Goal: Task Accomplishment & Management: Manage account settings

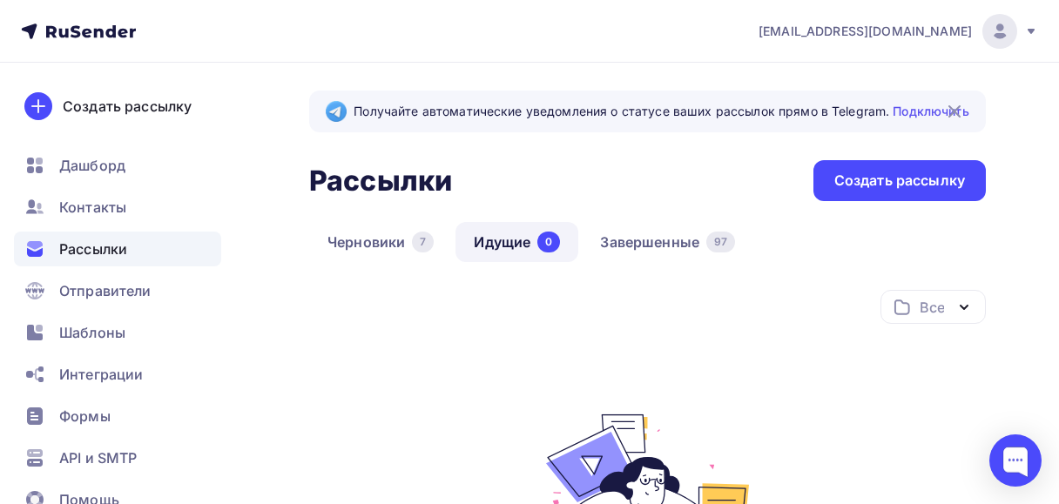
scroll to position [348, 0]
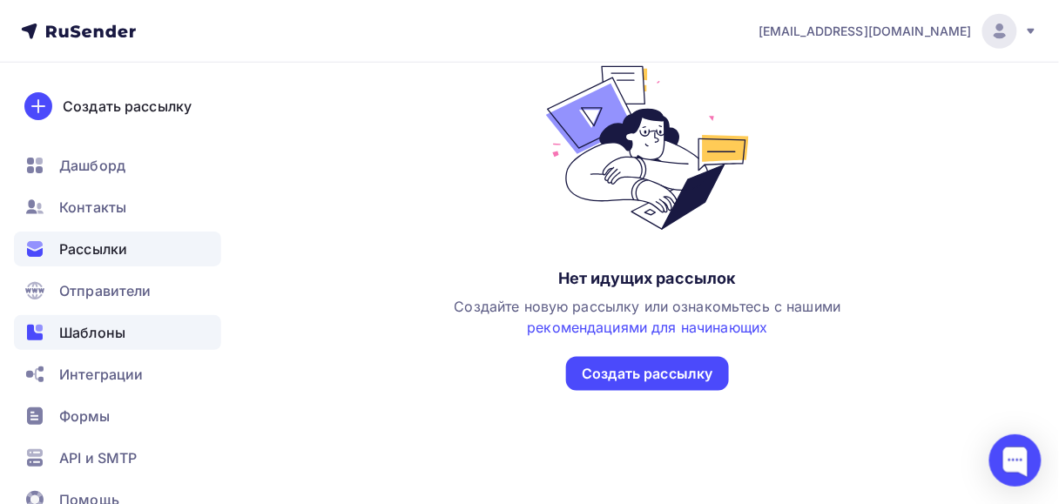
click at [129, 327] on div "Шаблоны" at bounding box center [117, 332] width 207 height 35
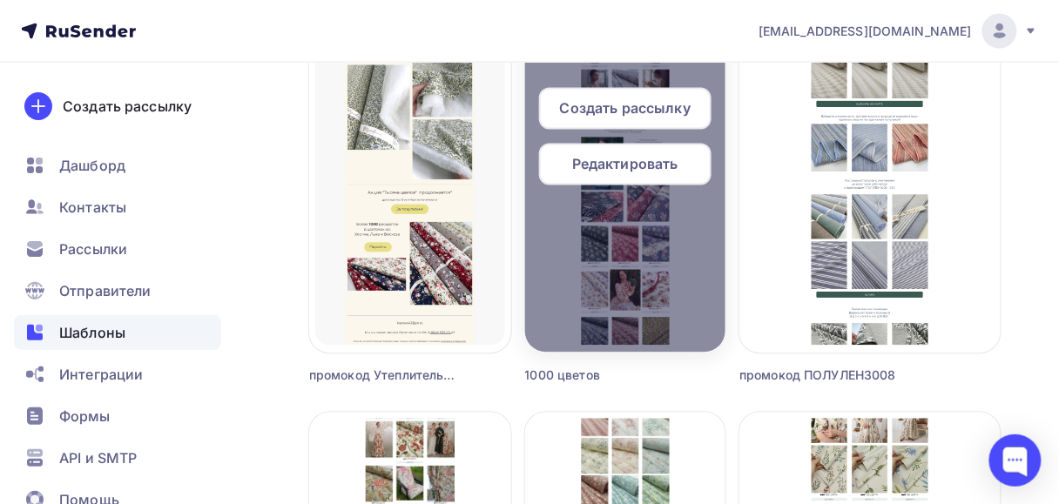
scroll to position [766, 0]
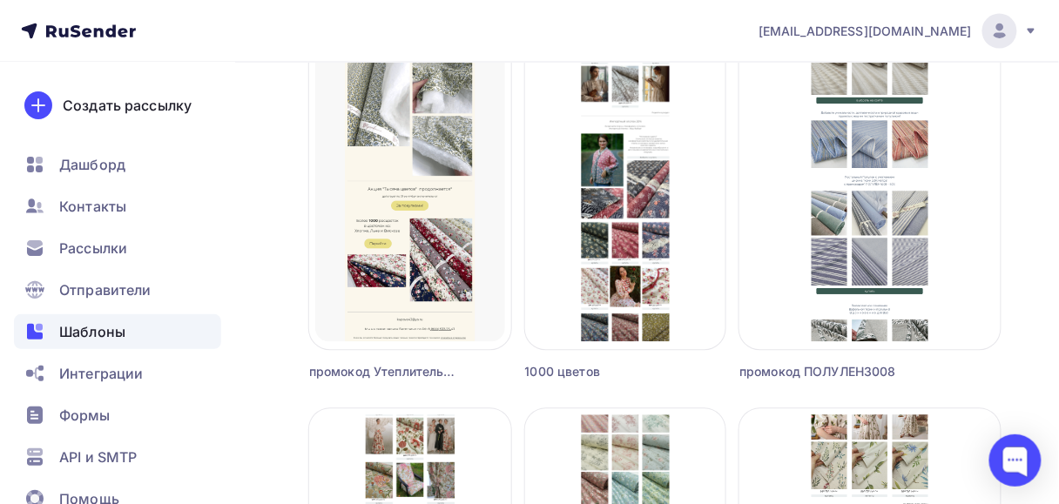
drag, startPoint x: 928, startPoint y: 153, endPoint x: 1022, endPoint y: 168, distance: 94.4
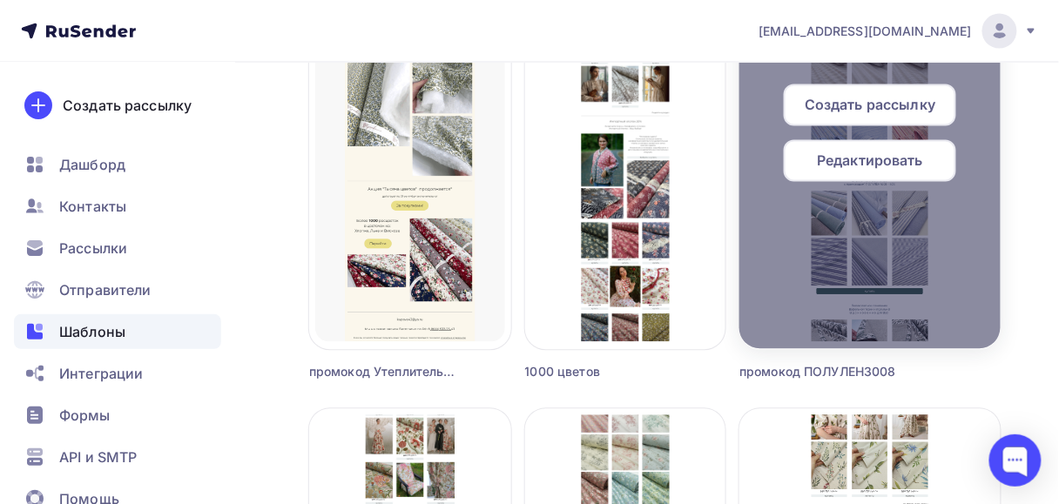
click at [923, 171] on span "Редактировать" at bounding box center [870, 161] width 106 height 21
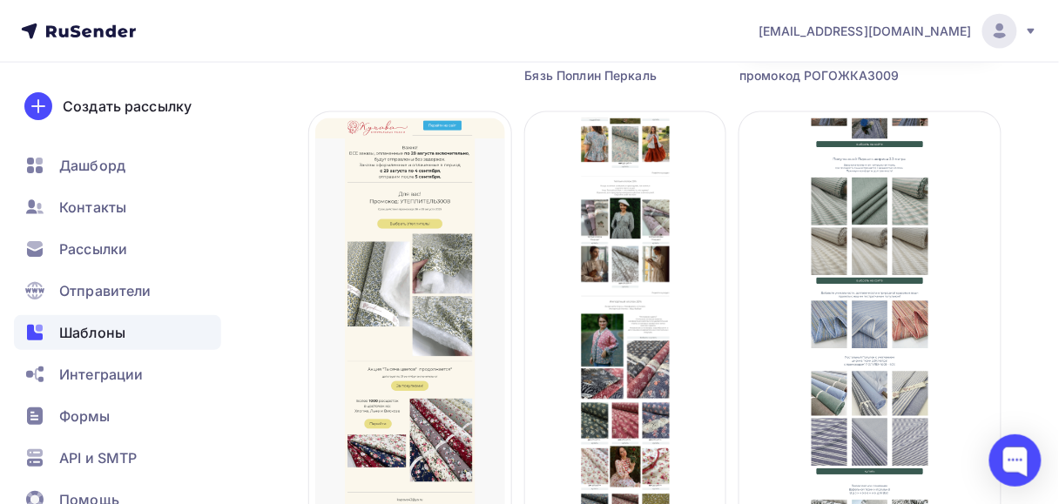
scroll to position [697, 0]
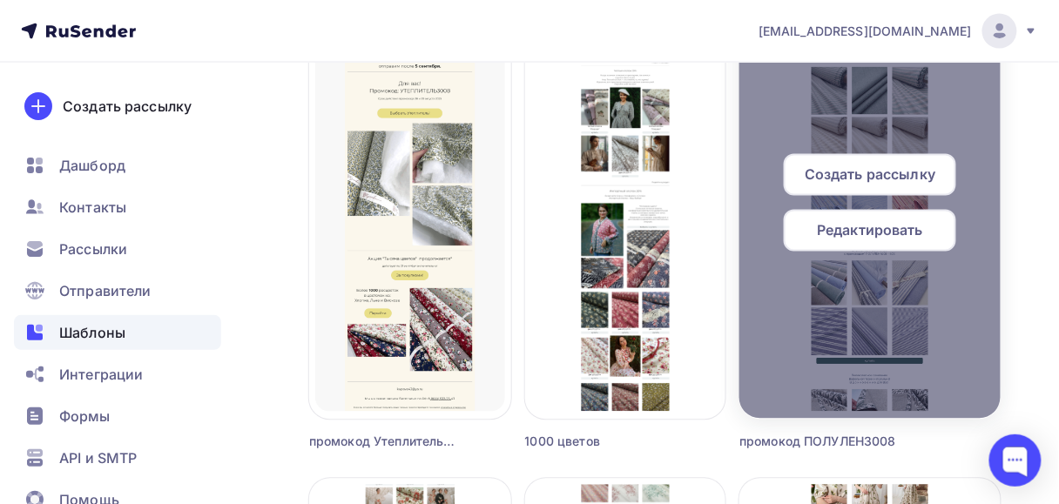
click at [898, 244] on div "Редактировать" at bounding box center [870, 231] width 172 height 42
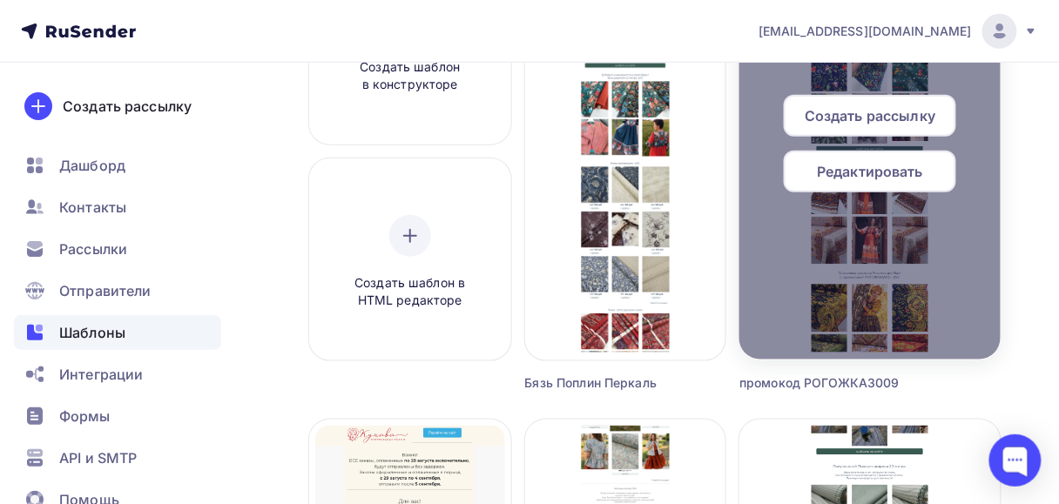
scroll to position [139, 0]
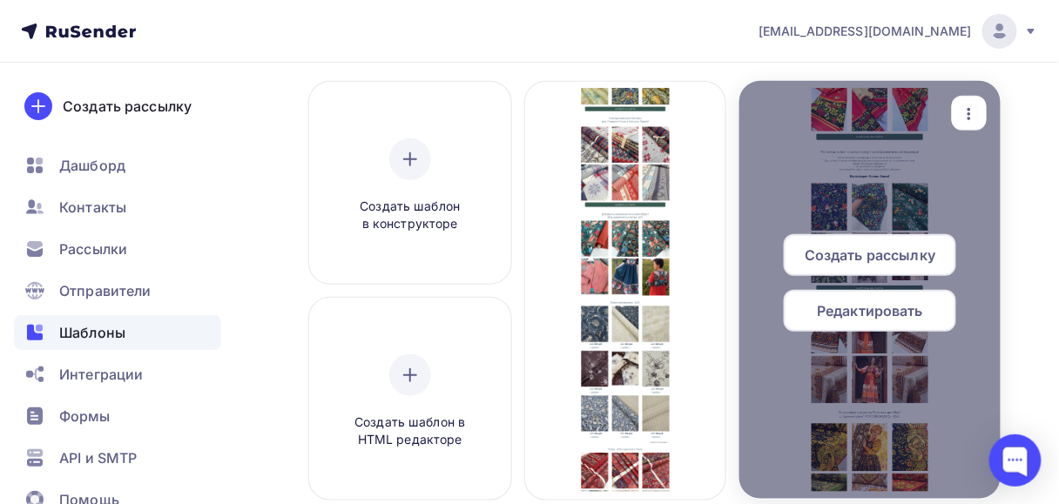
click at [980, 111] on icon "button" at bounding box center [969, 114] width 21 height 21
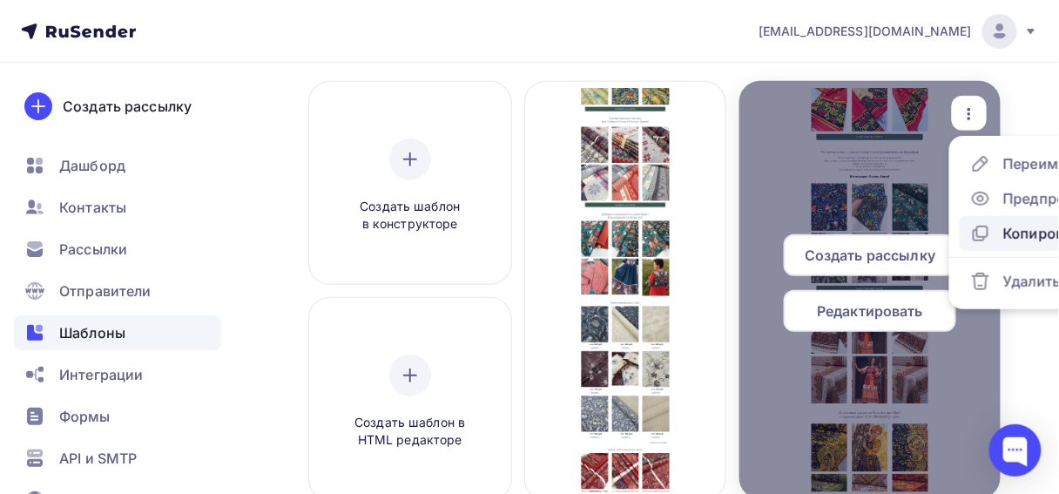
click at [1030, 230] on div "Копировать" at bounding box center [1045, 233] width 84 height 21
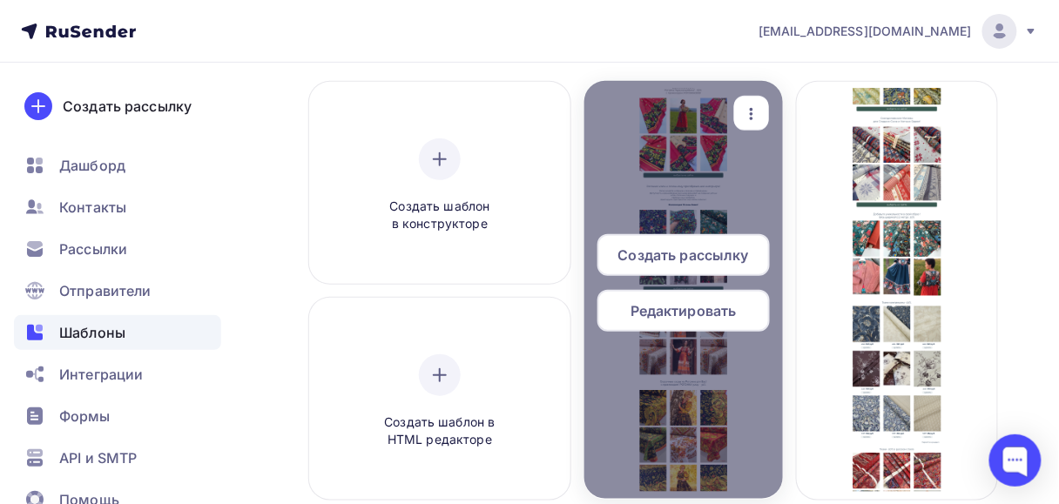
click at [704, 307] on span "Редактировать" at bounding box center [684, 310] width 106 height 21
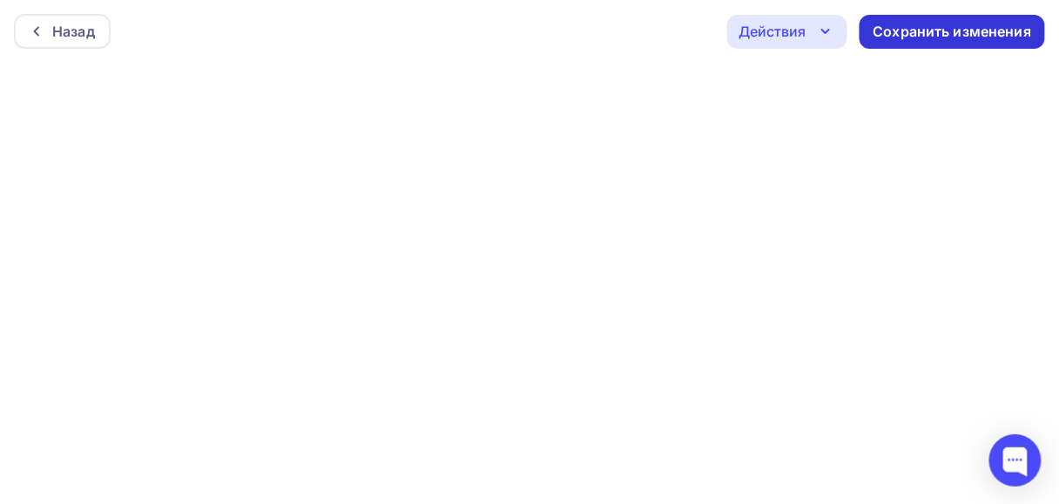
click at [964, 42] on div "Сохранить изменения" at bounding box center [953, 32] width 186 height 34
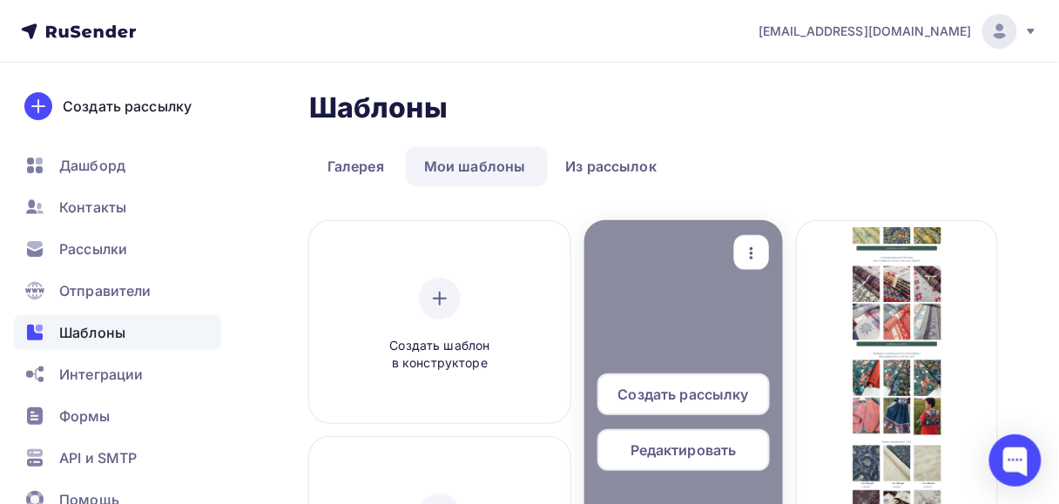
click at [691, 450] on span "Редактировать" at bounding box center [684, 450] width 106 height 21
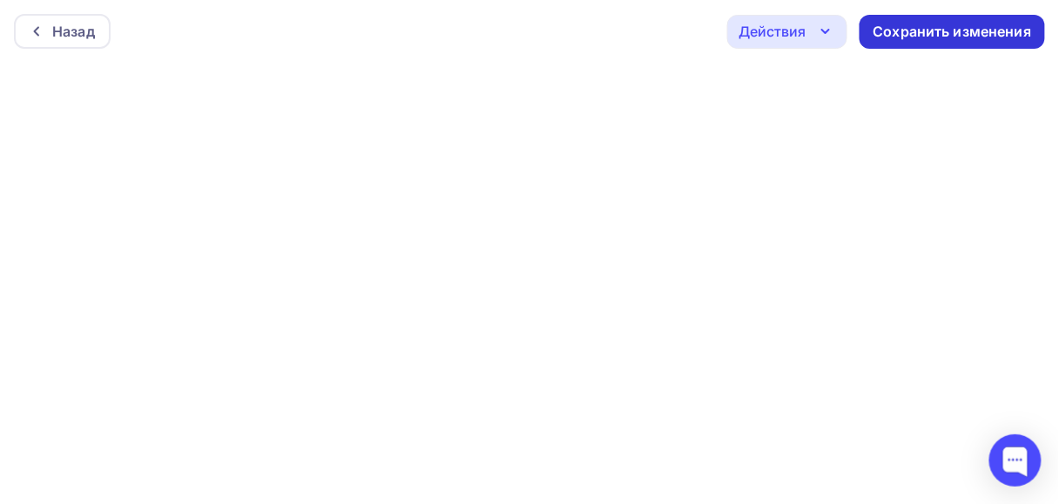
click at [945, 33] on div "Сохранить изменения" at bounding box center [953, 32] width 159 height 20
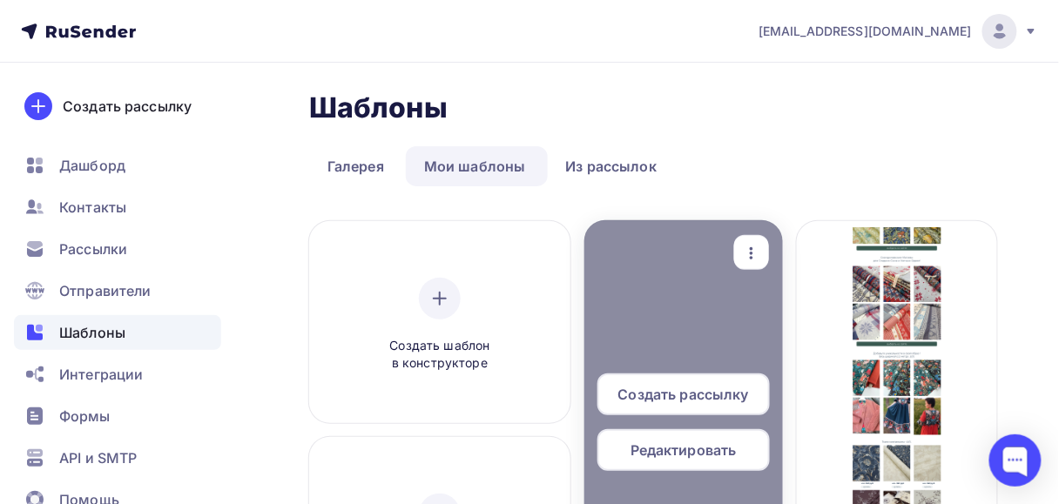
scroll to position [209, 0]
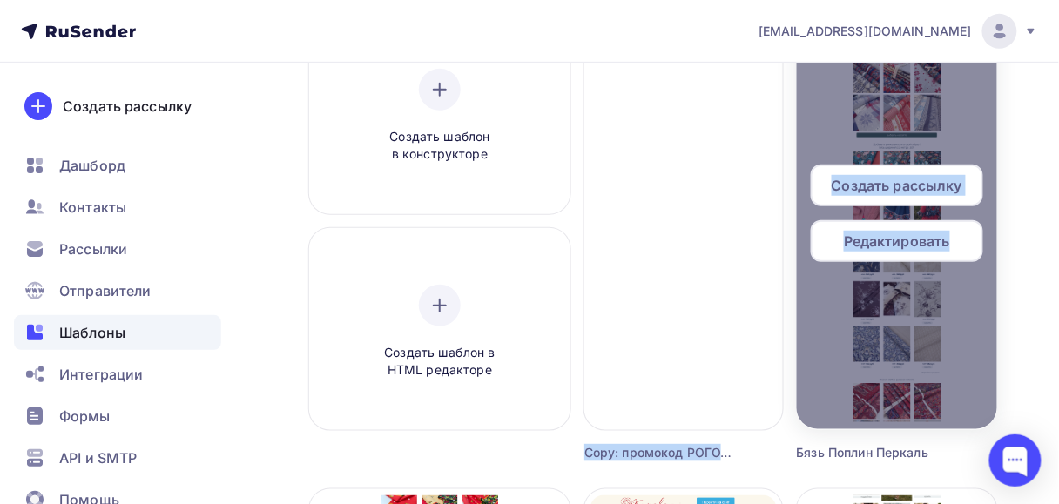
drag, startPoint x: 671, startPoint y: 248, endPoint x: 805, endPoint y: 366, distance: 177.7
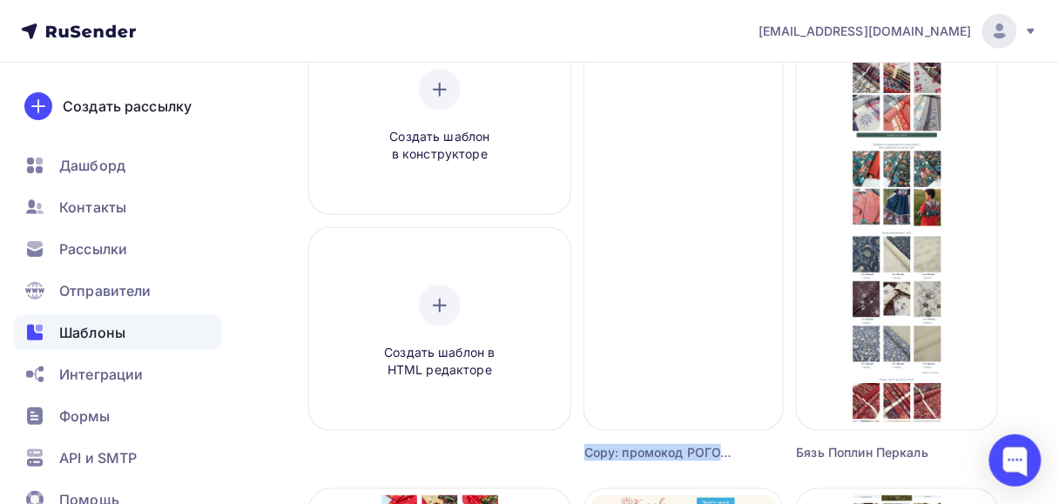
click at [718, 442] on div "Создать рассылку Редактировать Переименовать Предпросмотр Копировать Удалить Co…" at bounding box center [683, 236] width 199 height 449
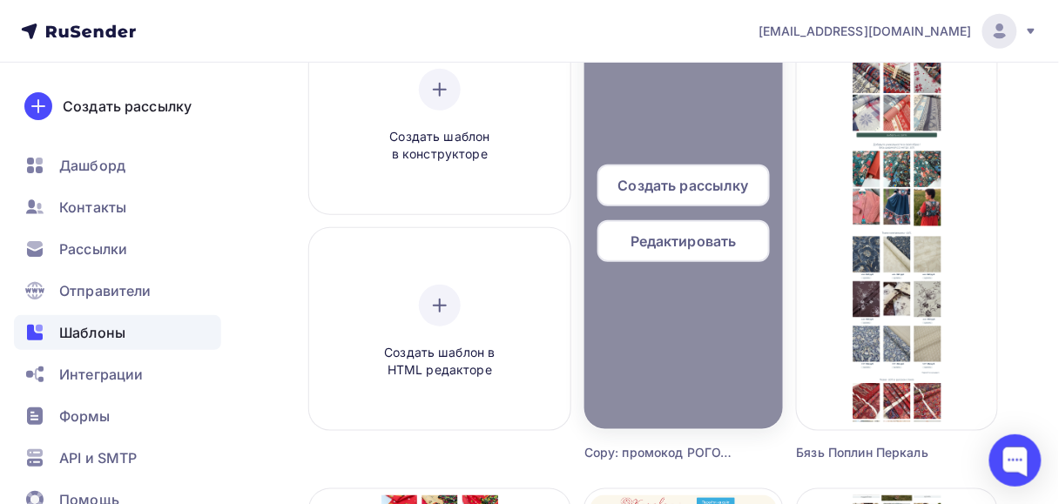
scroll to position [70, 0]
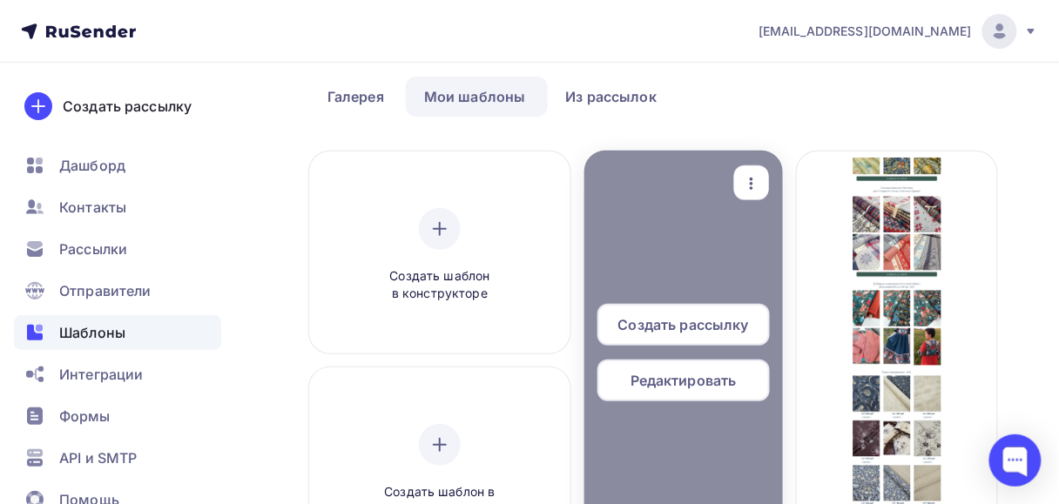
click at [751, 179] on icon "button" at bounding box center [751, 184] width 3 height 12
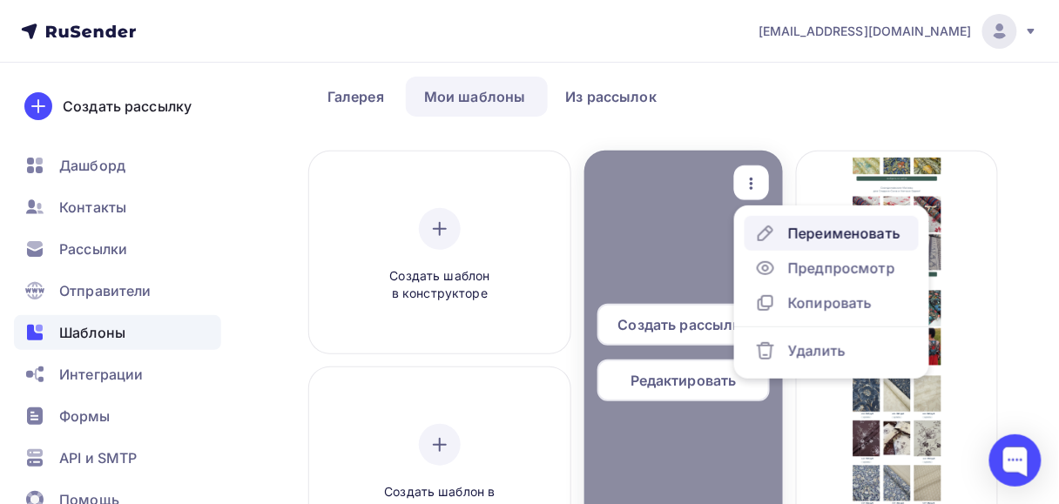
click at [801, 233] on div "Переименовать" at bounding box center [844, 233] width 112 height 21
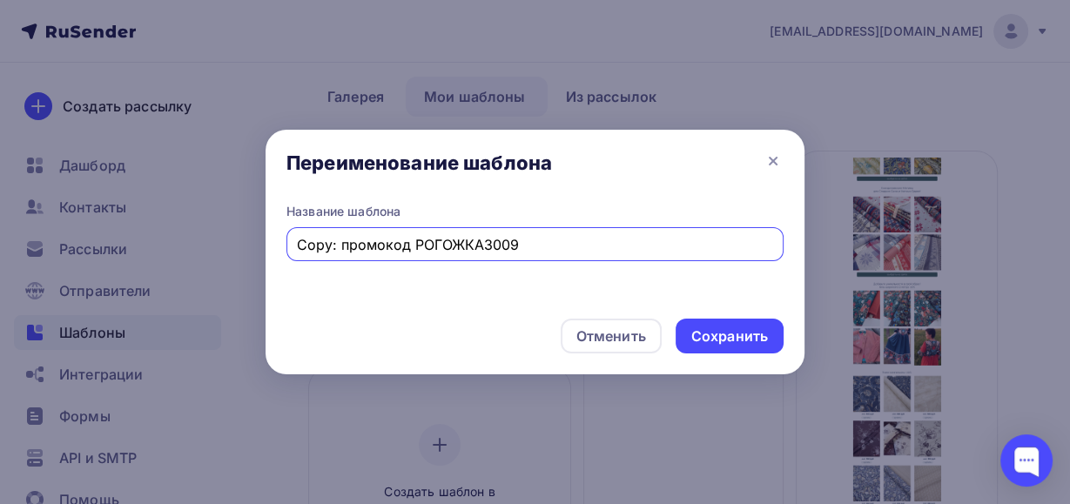
drag, startPoint x: 341, startPoint y: 242, endPoint x: 167, endPoint y: 238, distance: 173.4
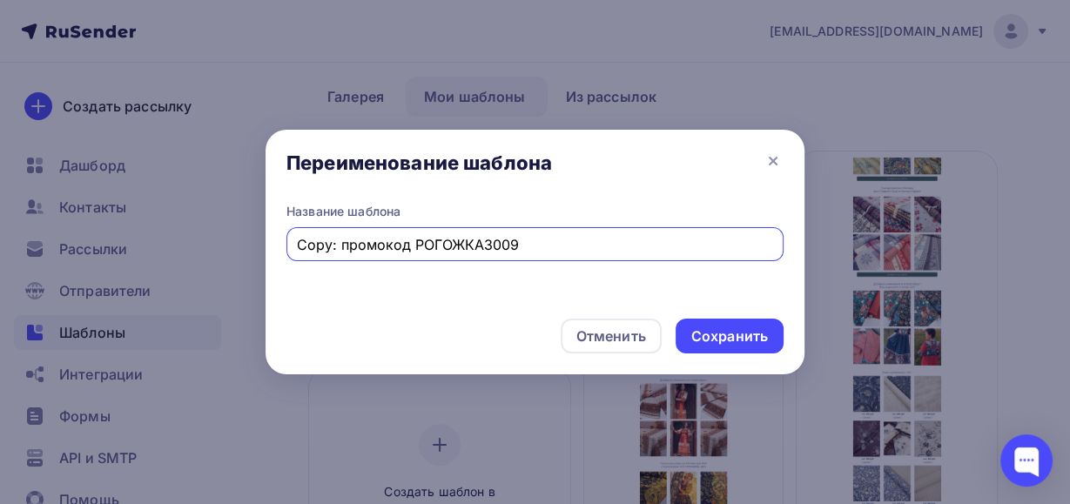
click at [167, 238] on div "Переименование шаблона Название шаблона Copy: промокод РОГОЖКА3009 Отменить Сох…" at bounding box center [535, 252] width 1070 height 504
drag, startPoint x: 362, startPoint y: 244, endPoint x: 498, endPoint y: 234, distance: 136.2
click at [495, 245] on input "промокод РОГОЖКА3009" at bounding box center [535, 244] width 477 height 21
type input "промокод УТЕПЛИТЕЛЬ3009"
click at [693, 341] on div "Сохранить" at bounding box center [729, 337] width 77 height 20
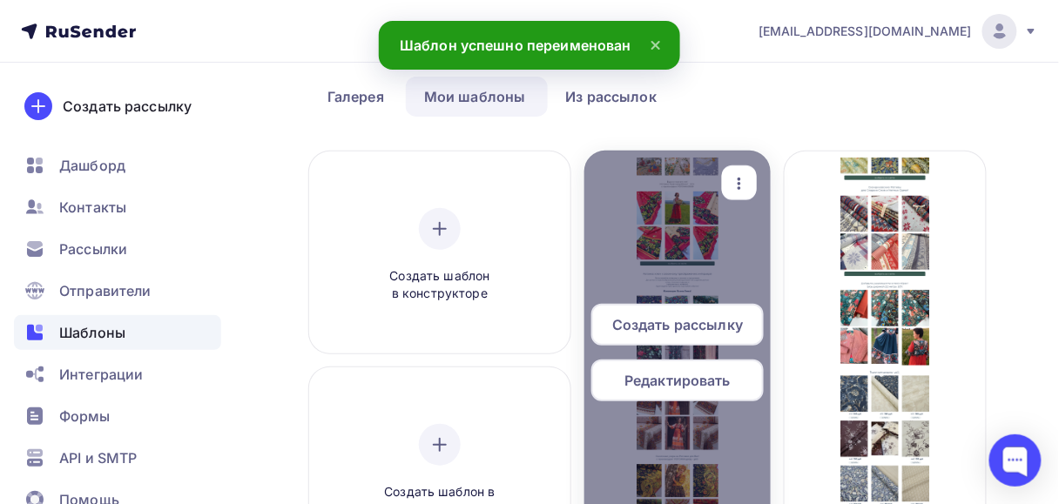
click at [625, 372] on span "Редактировать" at bounding box center [677, 380] width 106 height 21
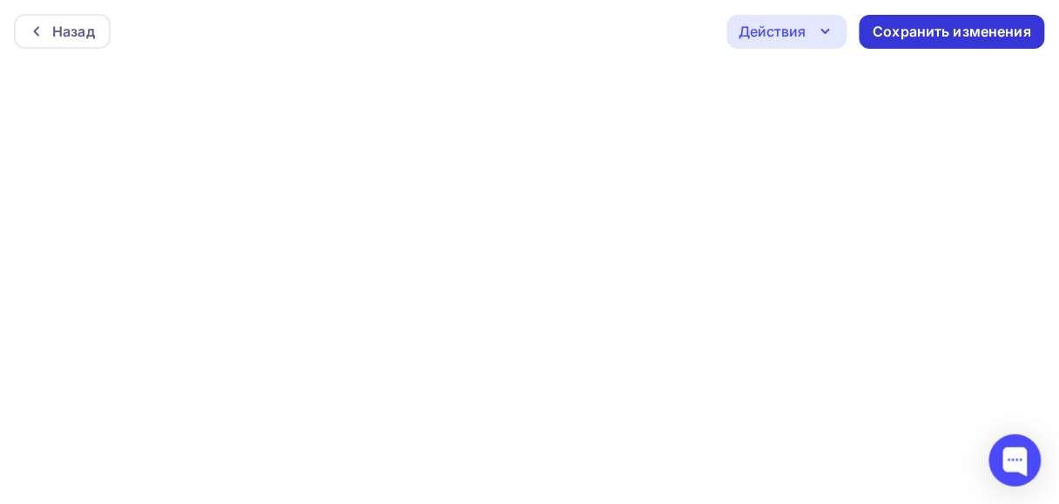
click at [880, 32] on div "Сохранить изменения" at bounding box center [953, 32] width 159 height 20
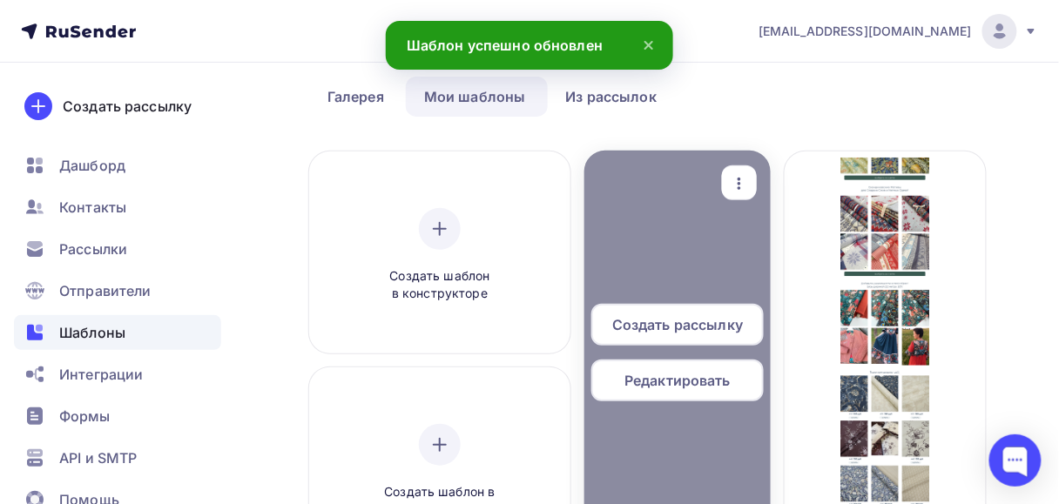
scroll to position [139, 0]
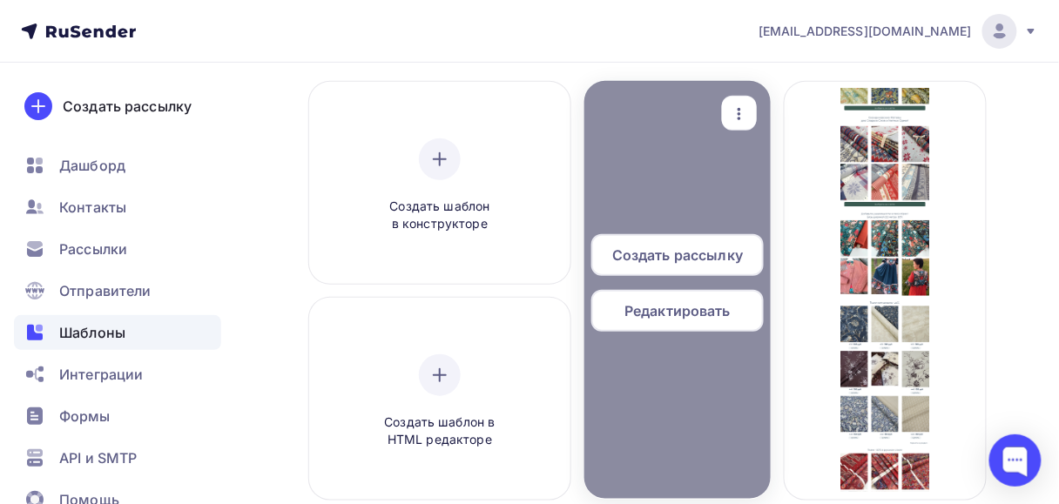
click at [703, 306] on span "Редактировать" at bounding box center [677, 310] width 106 height 21
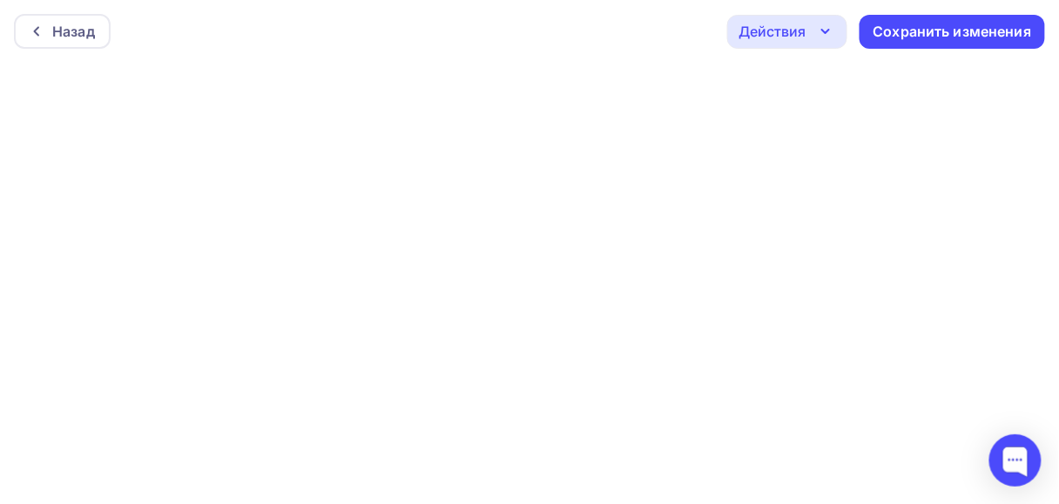
scroll to position [4, 0]
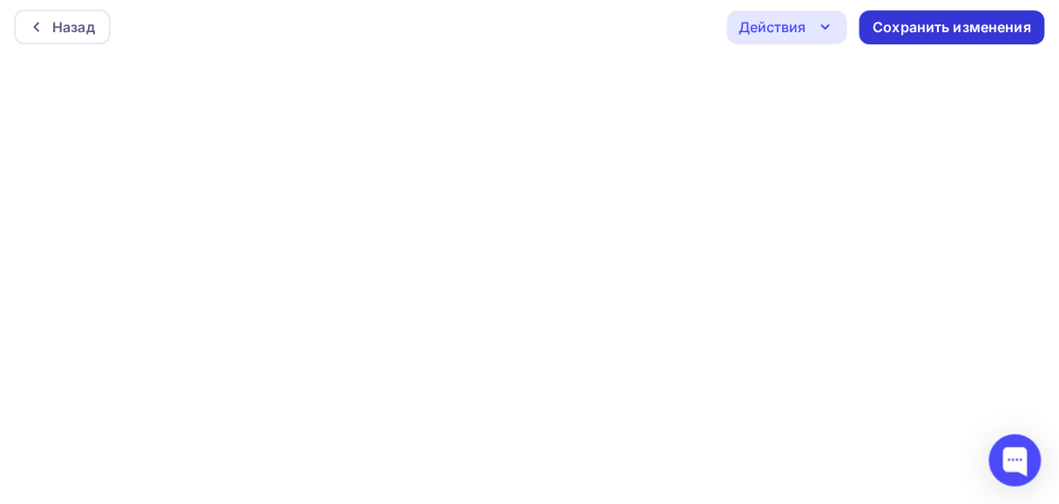
click at [898, 29] on div "Сохранить изменения" at bounding box center [953, 27] width 159 height 20
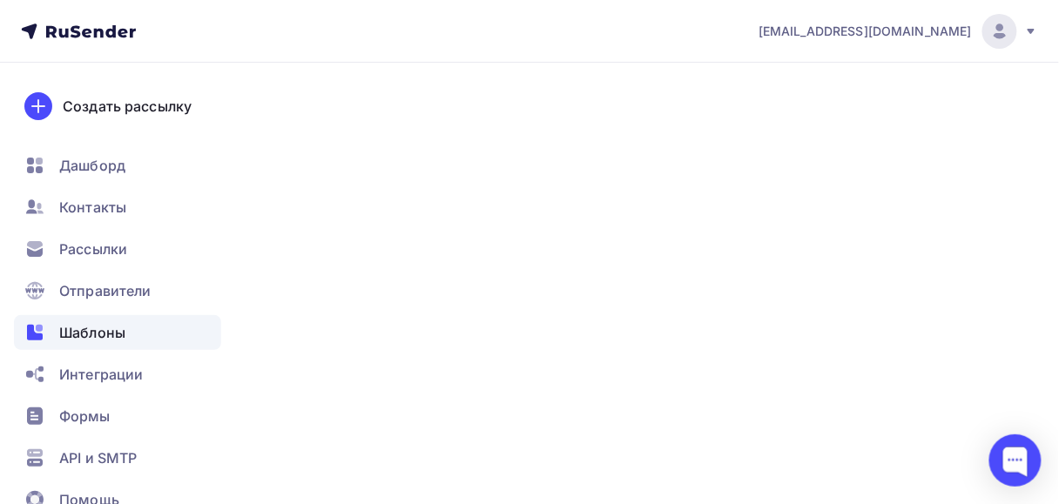
scroll to position [60, 0]
